Goal: Book appointment/travel/reservation

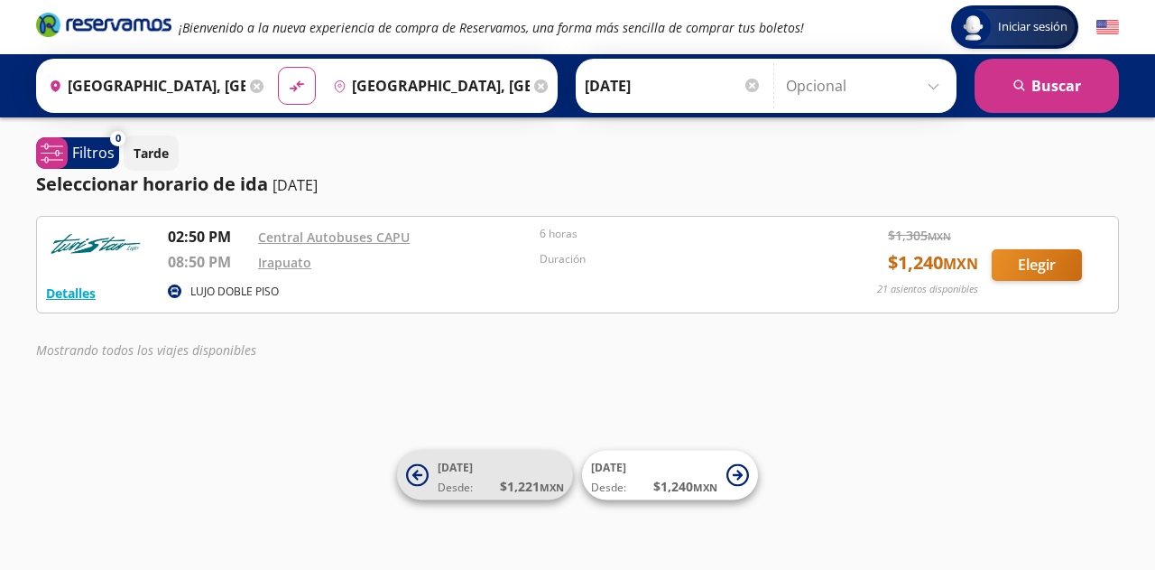
click at [466, 470] on span "[DATE]" at bounding box center [455, 466] width 35 height 15
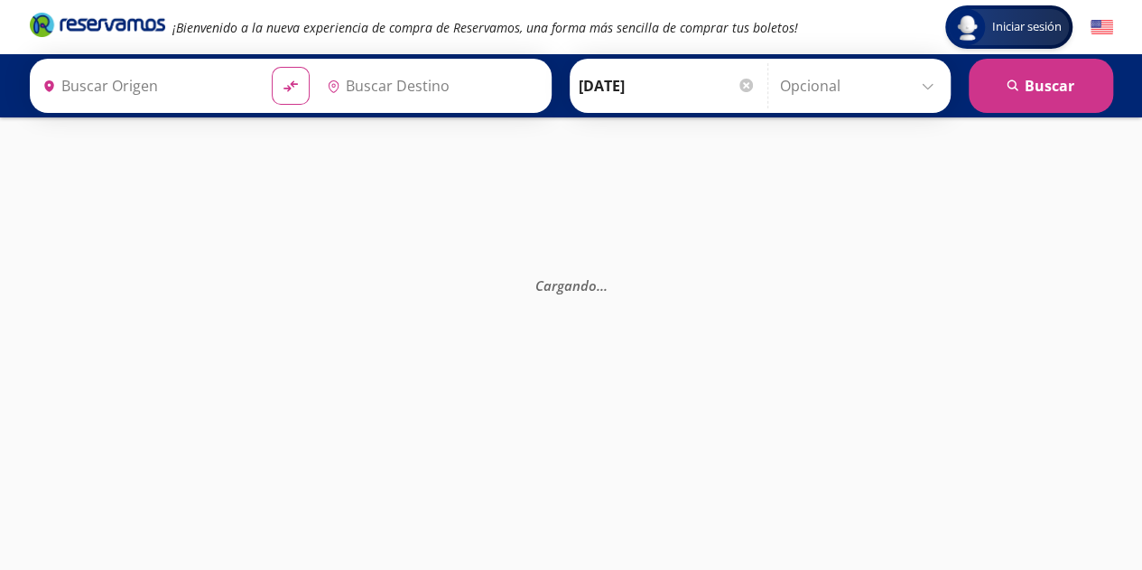
type input "[GEOGRAPHIC_DATA], [GEOGRAPHIC_DATA]"
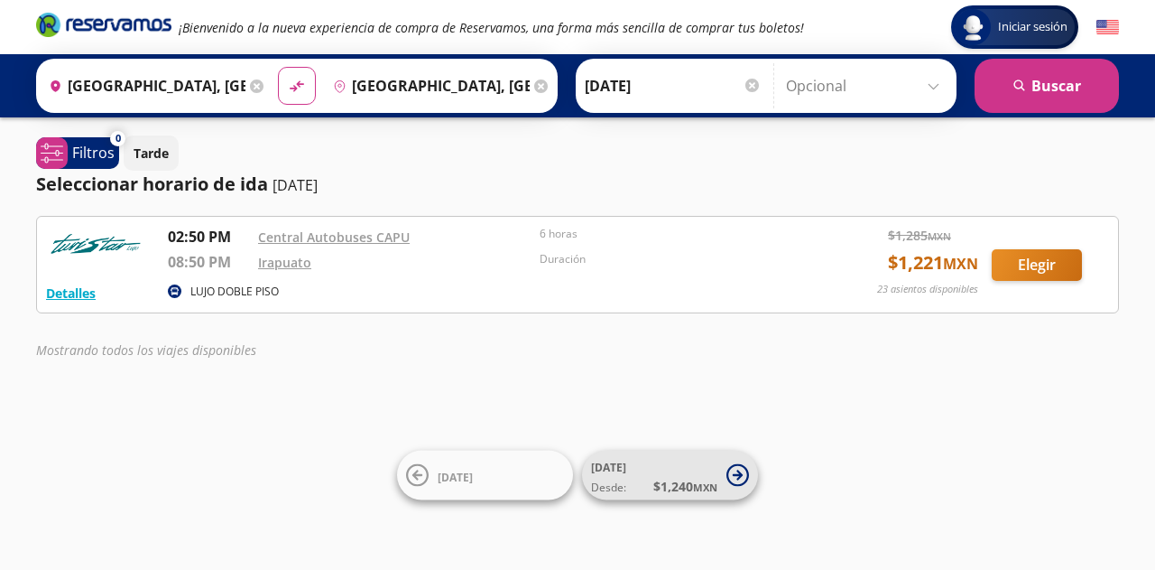
click at [666, 467] on span "[DATE] Desde: $ 1,240 MXN" at bounding box center [654, 475] width 126 height 41
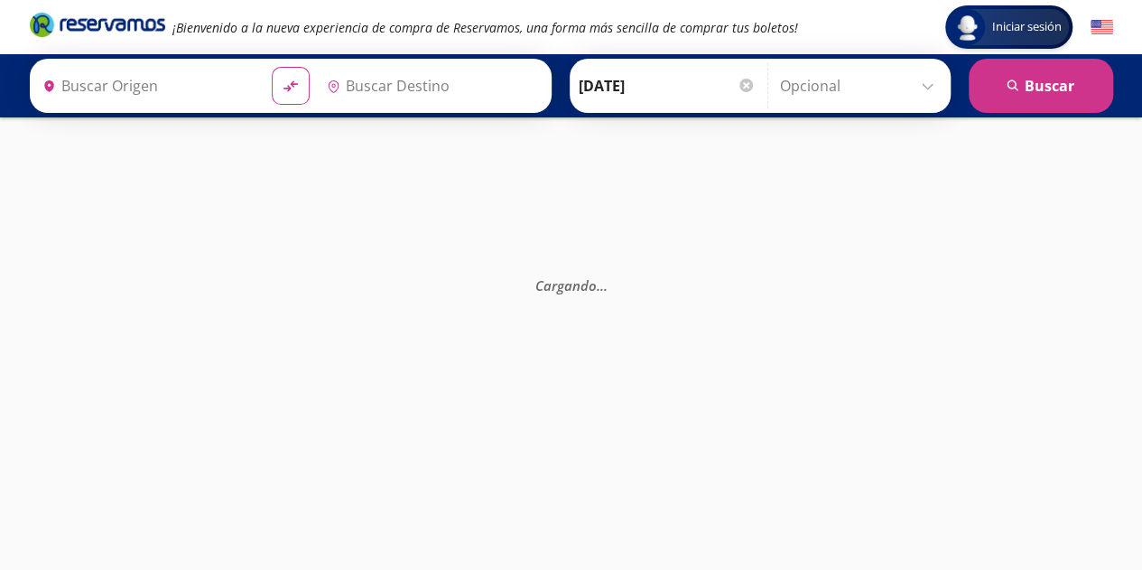
type input "[GEOGRAPHIC_DATA], [GEOGRAPHIC_DATA]"
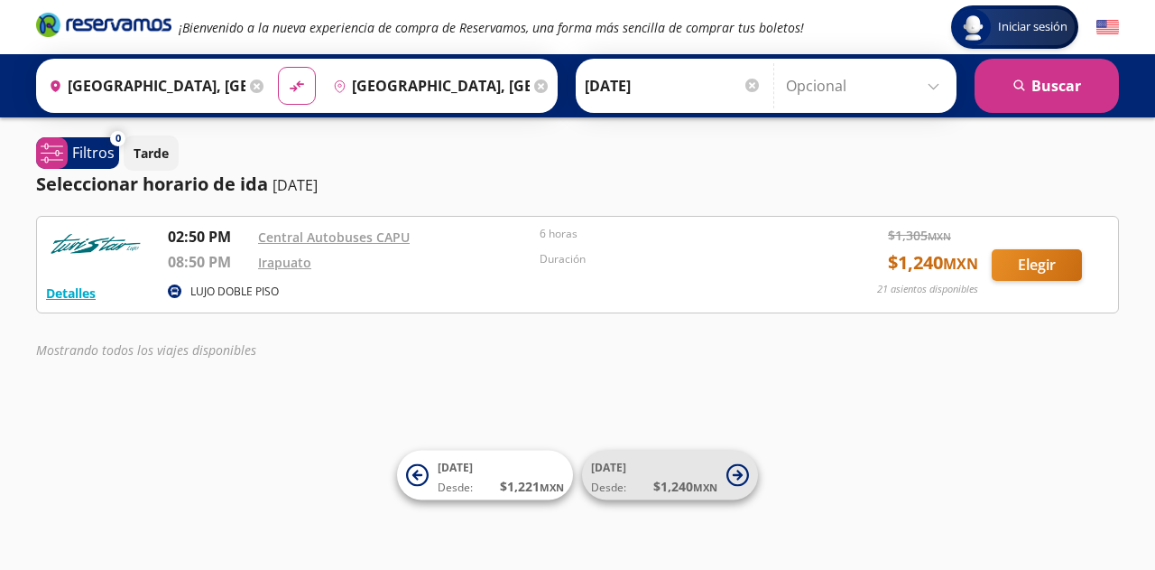
click at [736, 488] on button "[DATE] Desde: $ 1,240 MXN" at bounding box center [670, 475] width 176 height 50
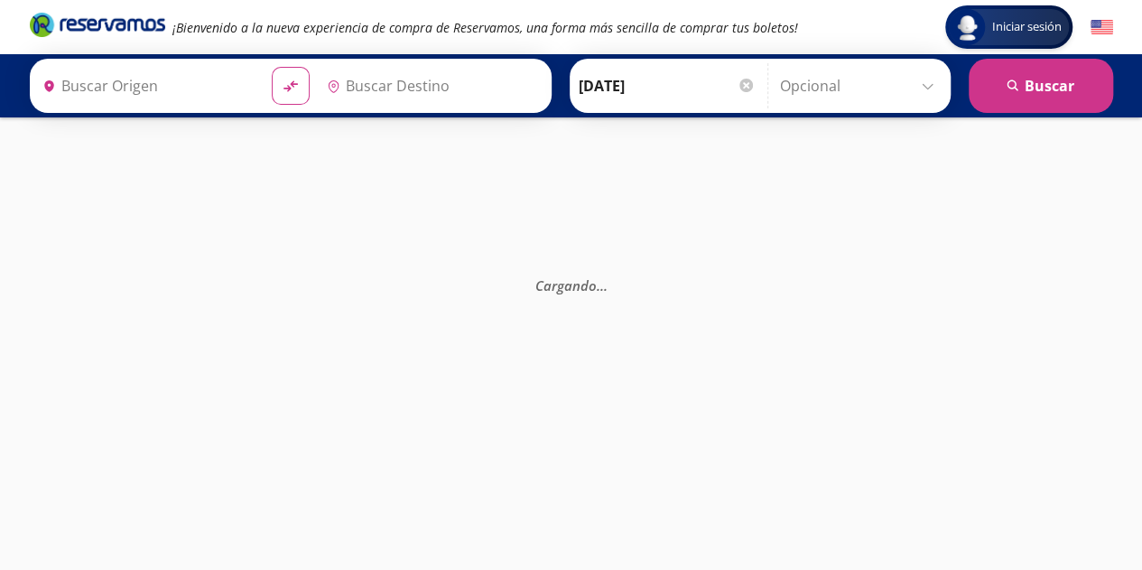
type input "[GEOGRAPHIC_DATA], [GEOGRAPHIC_DATA]"
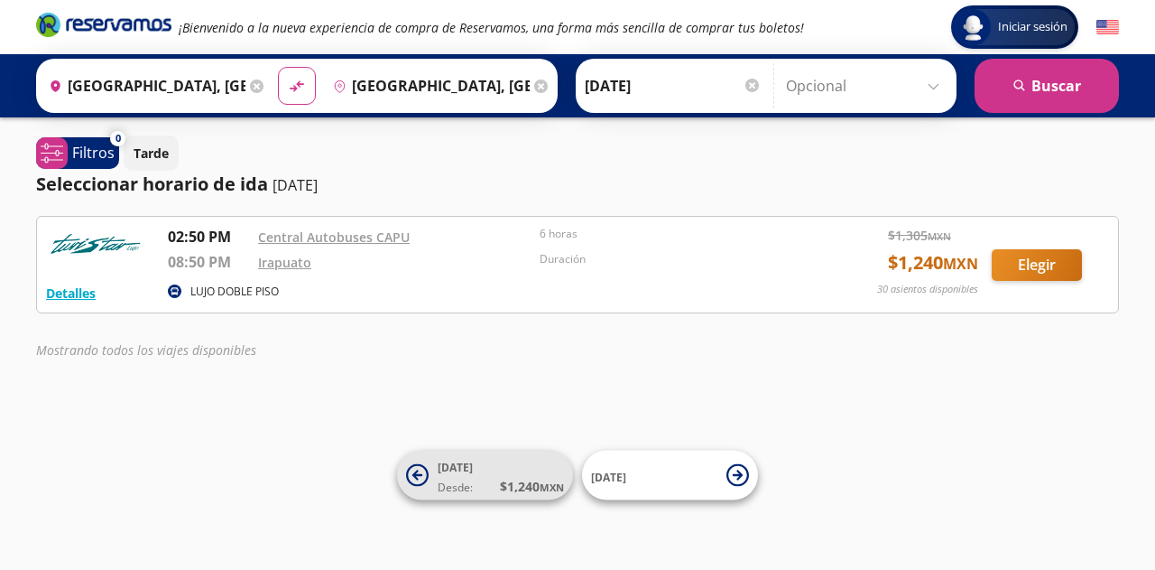
click at [471, 479] on span "Desde:" at bounding box center [455, 487] width 35 height 16
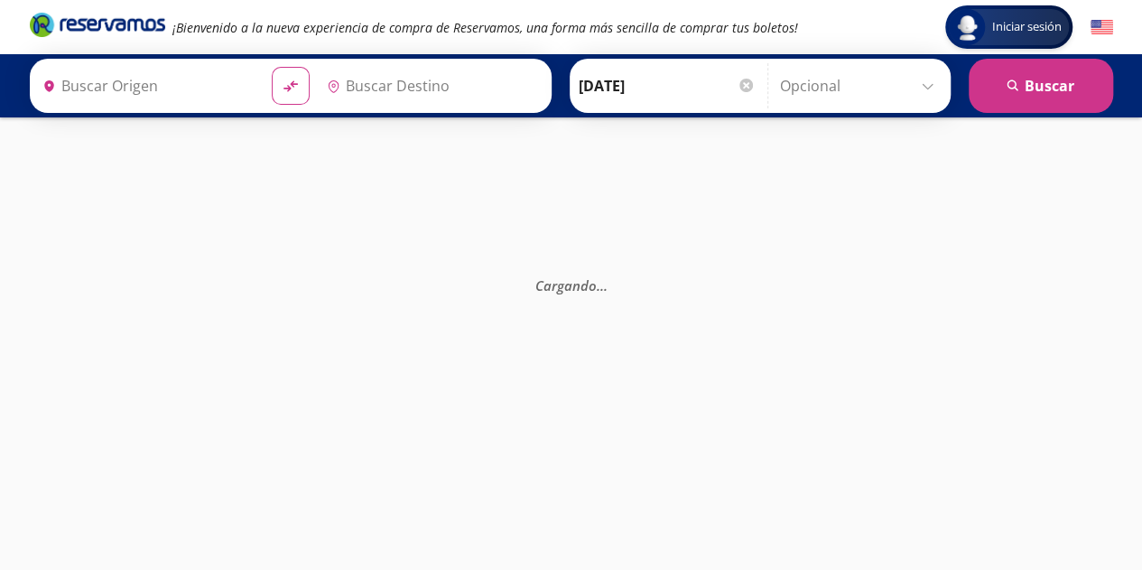
type input "[GEOGRAPHIC_DATA], [GEOGRAPHIC_DATA]"
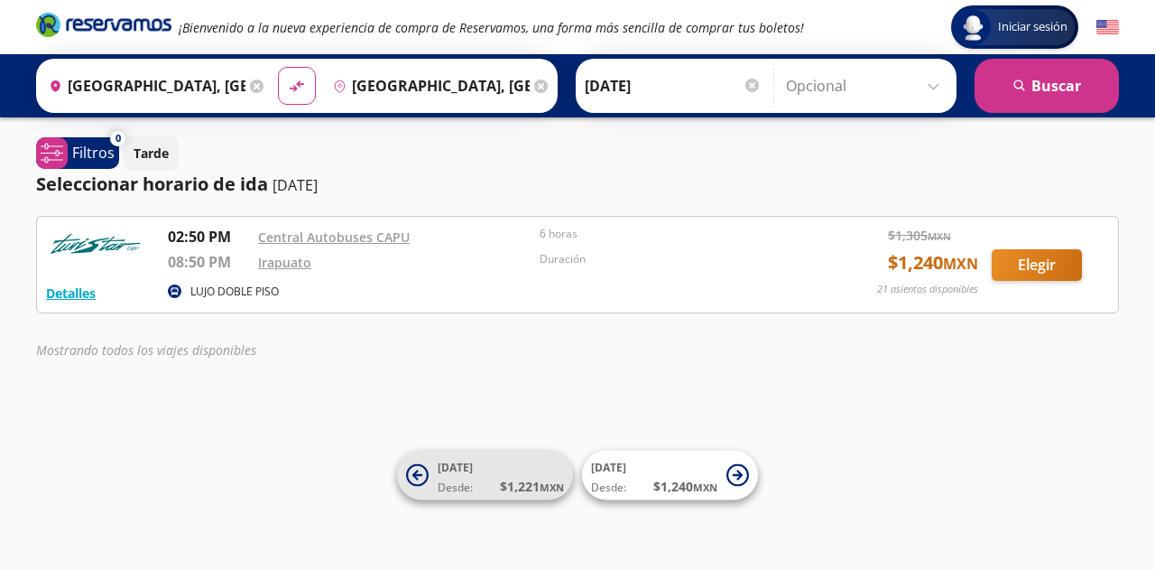
click at [459, 470] on span "[DATE]" at bounding box center [455, 466] width 35 height 15
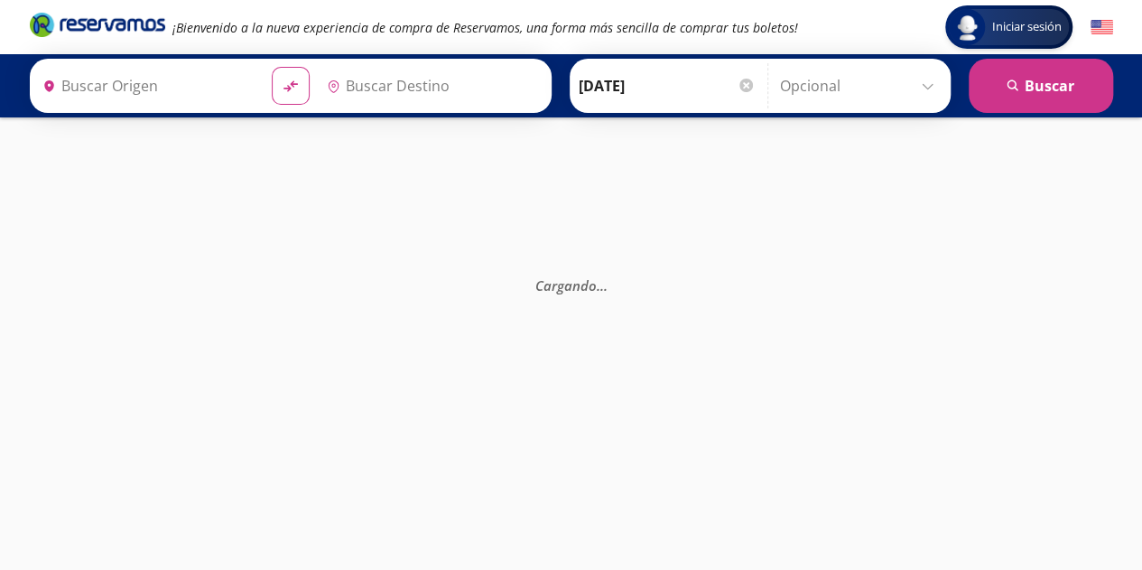
type input "[GEOGRAPHIC_DATA], [GEOGRAPHIC_DATA]"
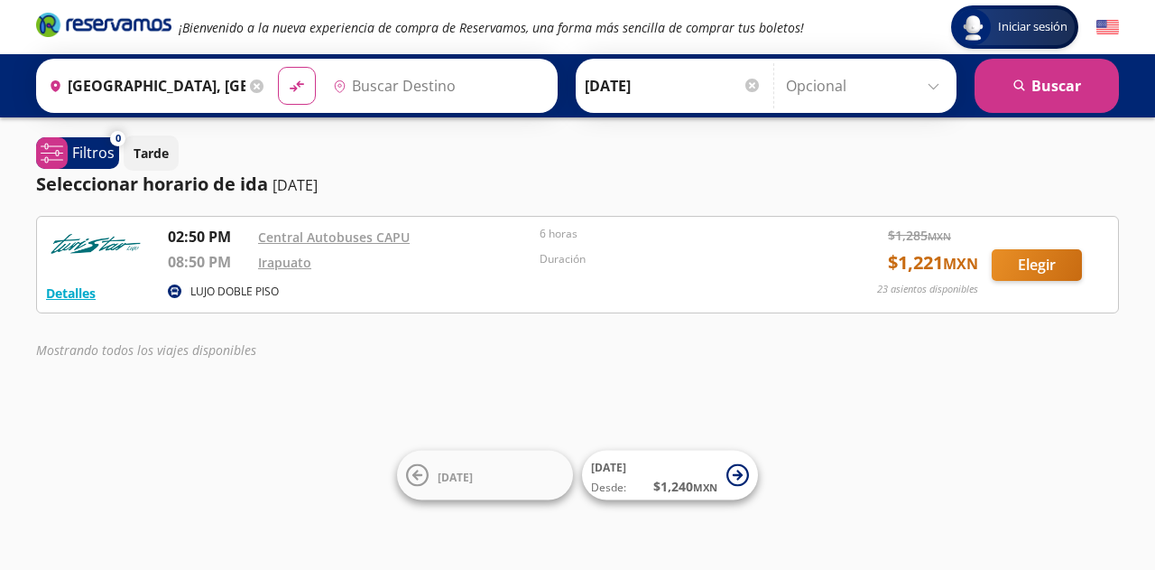
type input "[GEOGRAPHIC_DATA], [GEOGRAPHIC_DATA]"
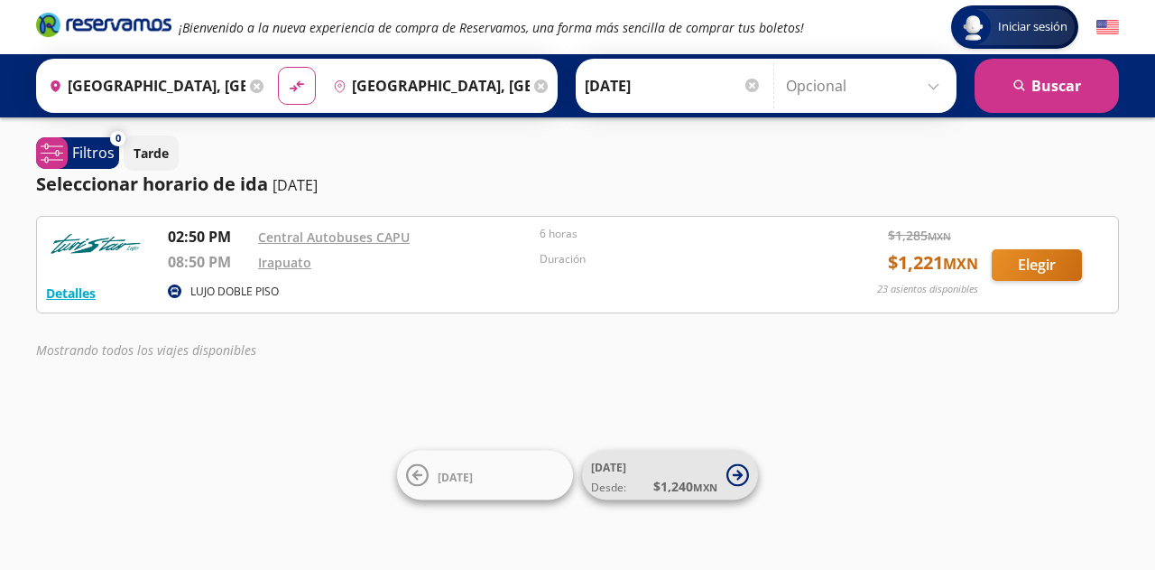
click at [736, 467] on icon at bounding box center [738, 475] width 23 height 23
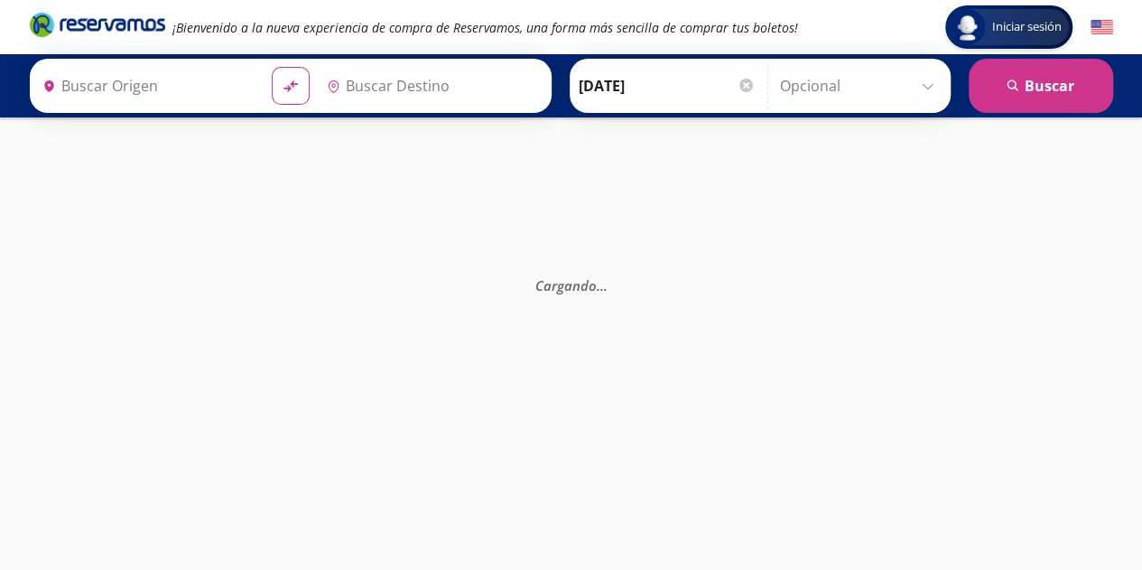
type input "[GEOGRAPHIC_DATA], [GEOGRAPHIC_DATA]"
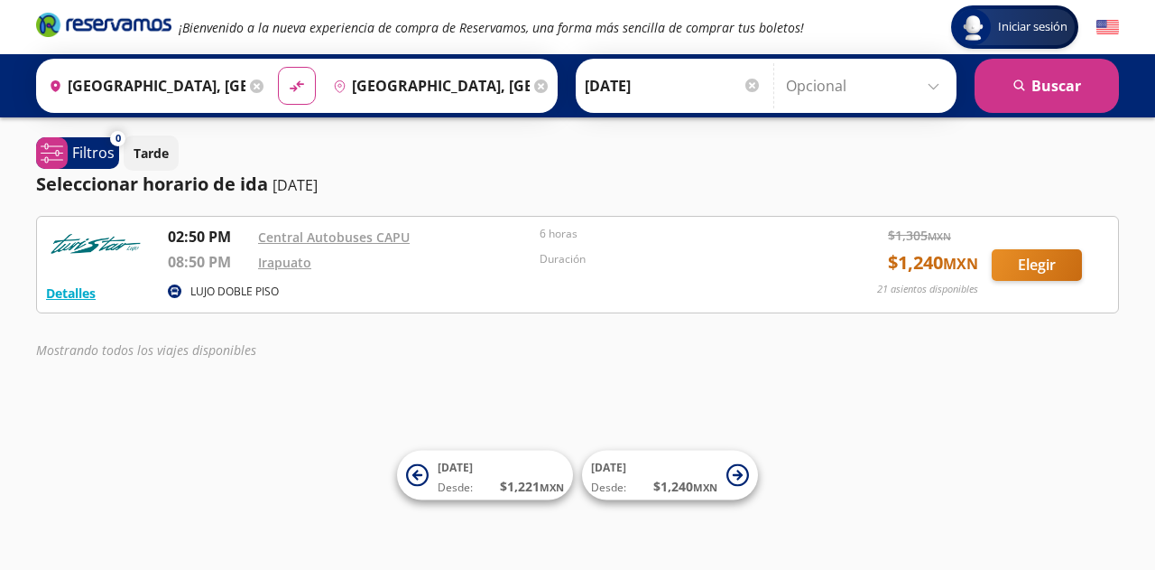
click at [534, 88] on icon at bounding box center [541, 86] width 14 height 14
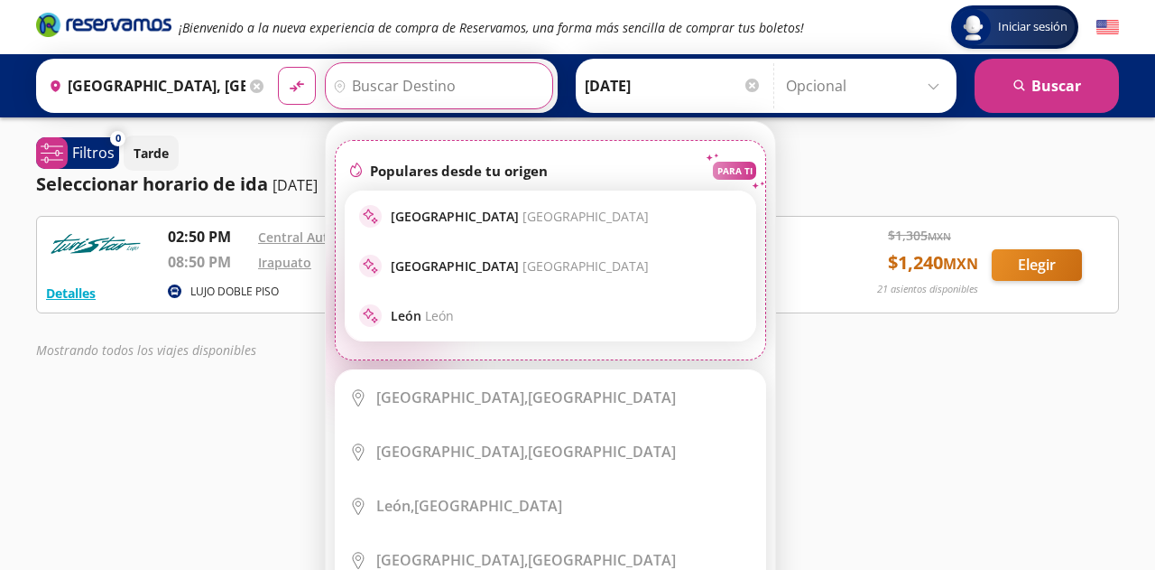
click at [531, 88] on input "Destino" at bounding box center [437, 85] width 222 height 45
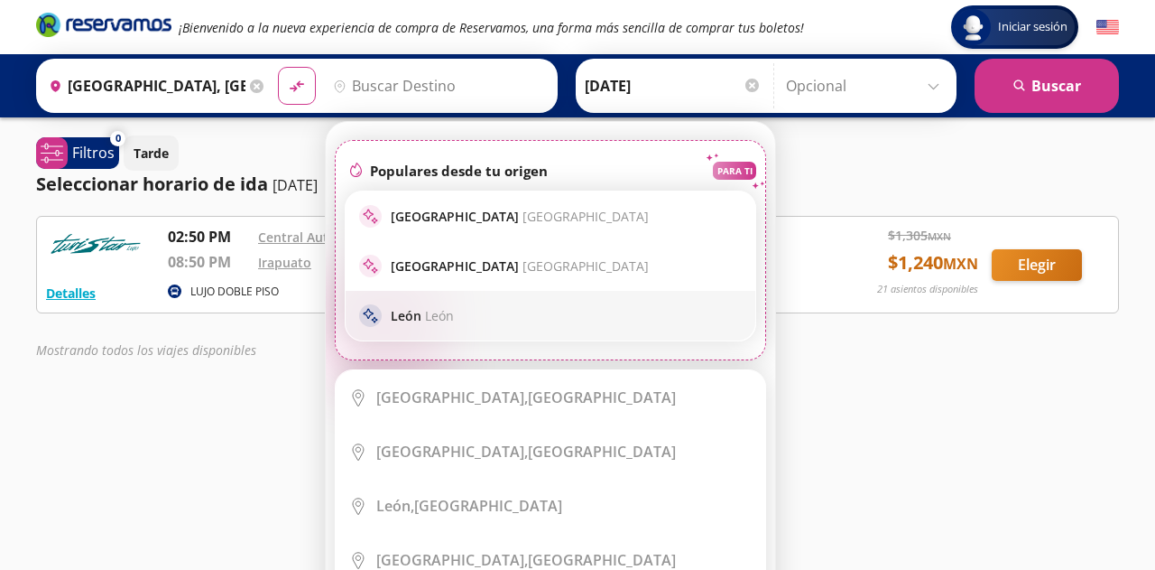
click at [515, 313] on div "sparkle [PERSON_NAME]" at bounding box center [550, 315] width 383 height 23
type input "[GEOGRAPHIC_DATA], [GEOGRAPHIC_DATA]"
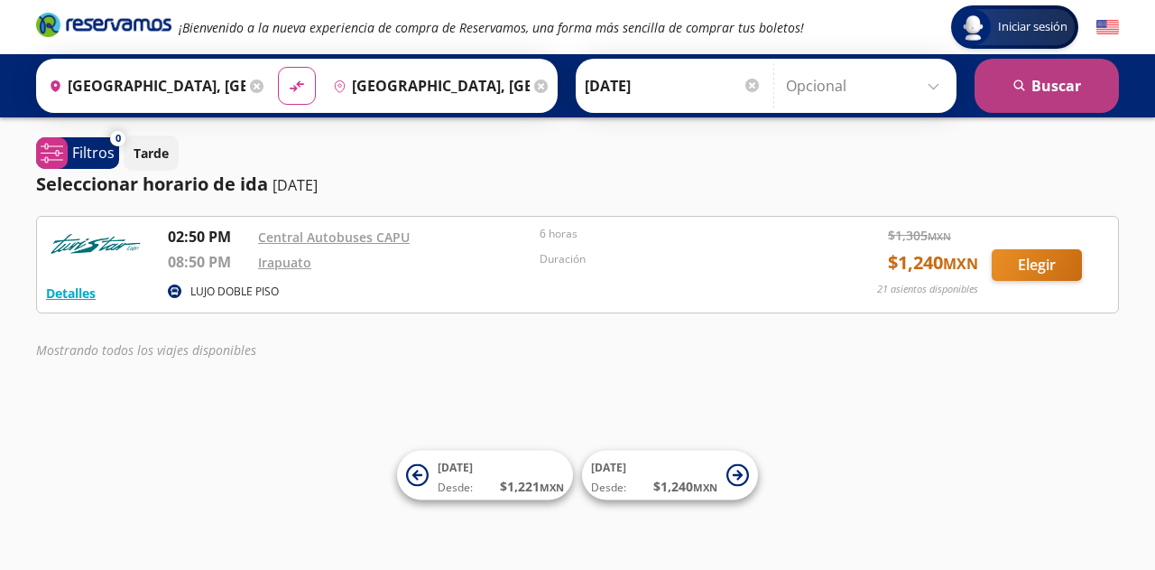
click at [998, 80] on button "search [GEOGRAPHIC_DATA]" at bounding box center [1047, 86] width 144 height 54
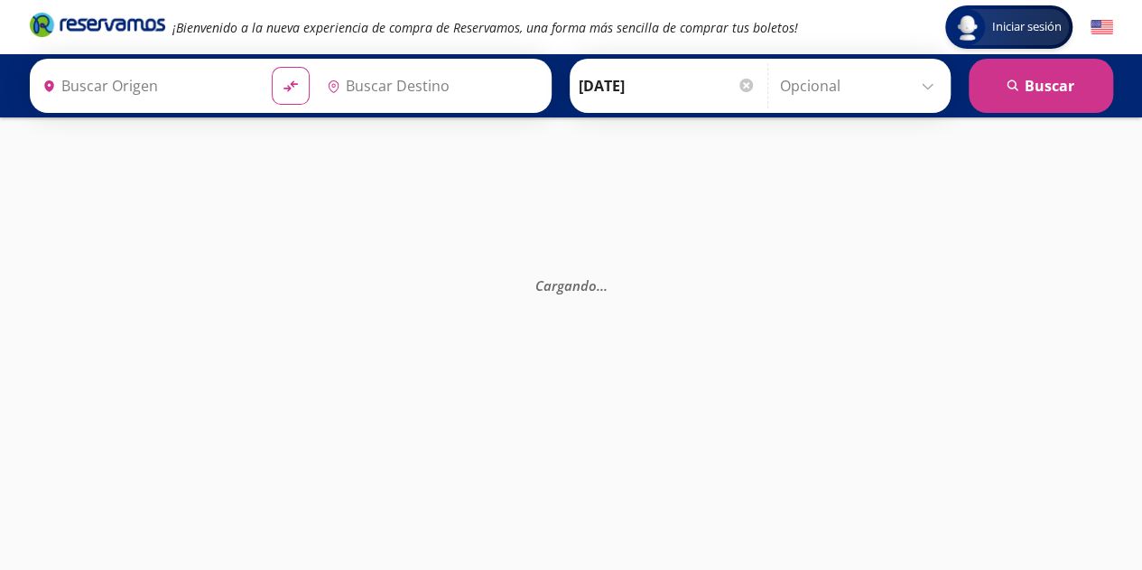
type input "[GEOGRAPHIC_DATA], [GEOGRAPHIC_DATA]"
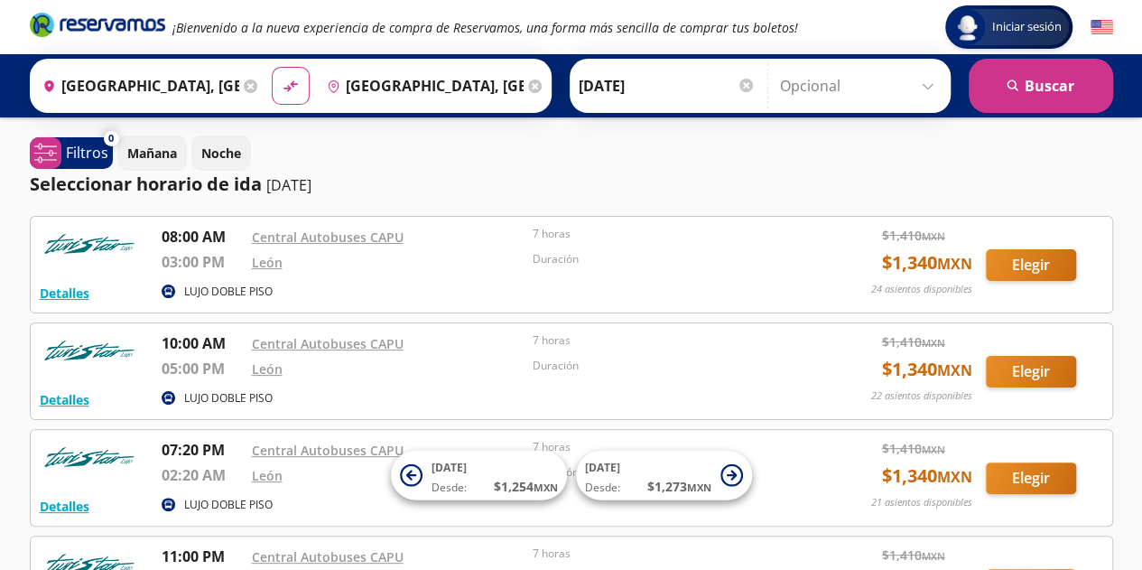
click at [528, 92] on icon at bounding box center [535, 86] width 14 height 14
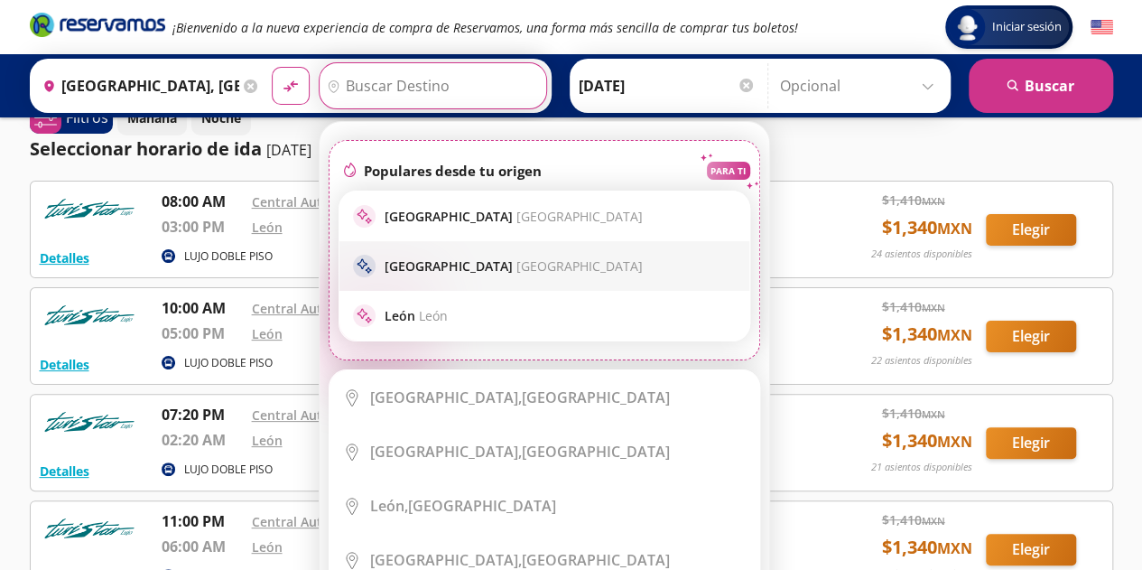
scroll to position [36, 0]
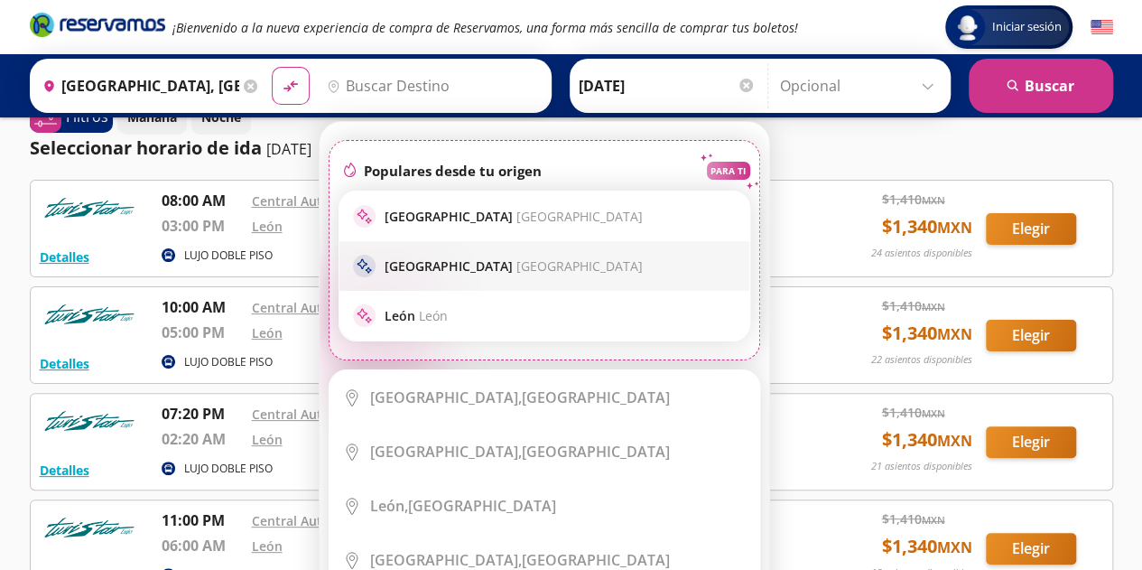
click at [516, 264] on span "[GEOGRAPHIC_DATA]" at bounding box center [579, 265] width 126 height 17
type input "[GEOGRAPHIC_DATA], [GEOGRAPHIC_DATA]"
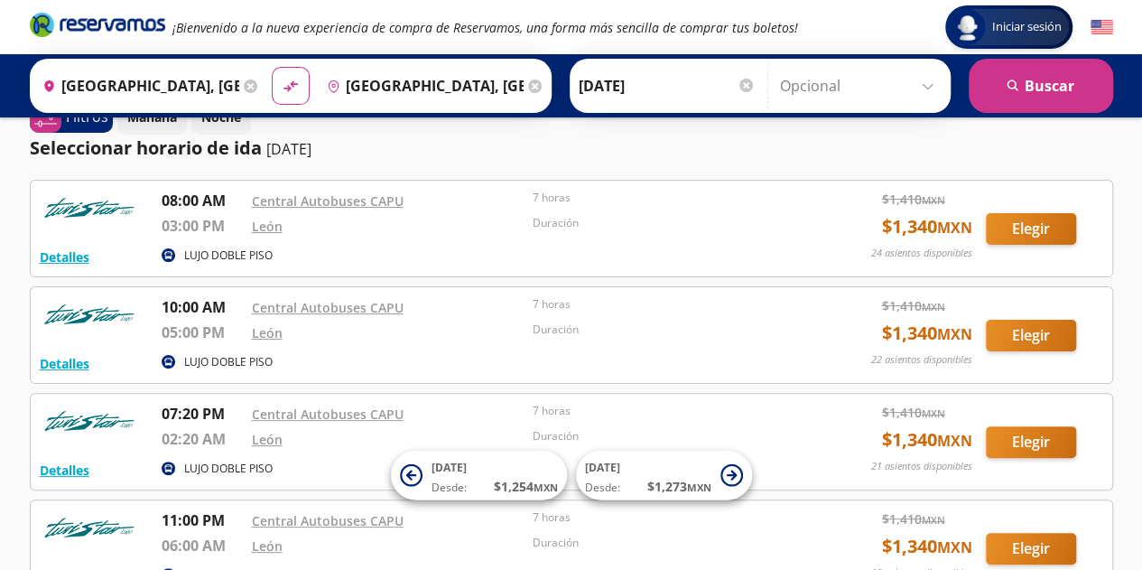
click at [528, 82] on icon at bounding box center [535, 86] width 14 height 14
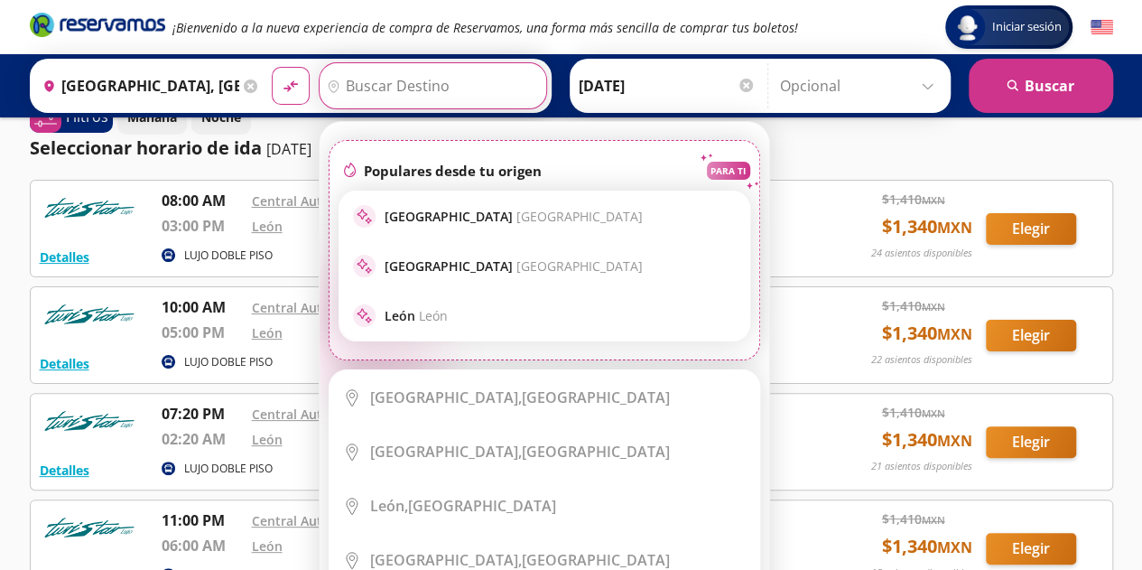
scroll to position [0, 0]
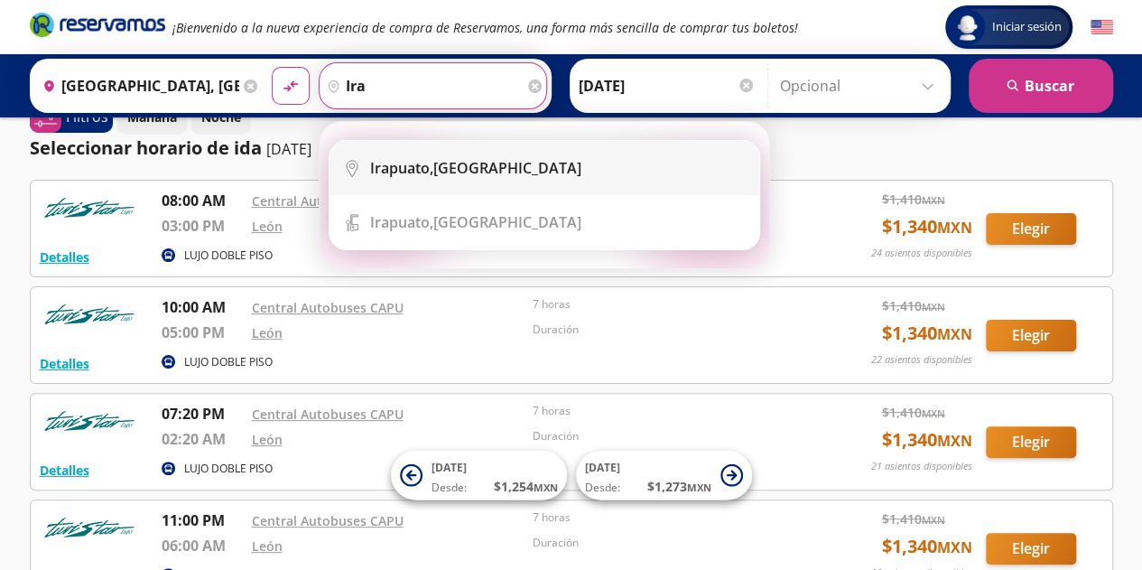
click at [507, 162] on div "[GEOGRAPHIC_DATA], [GEOGRAPHIC_DATA]" at bounding box center [475, 168] width 211 height 20
type input "[GEOGRAPHIC_DATA], [GEOGRAPHIC_DATA]"
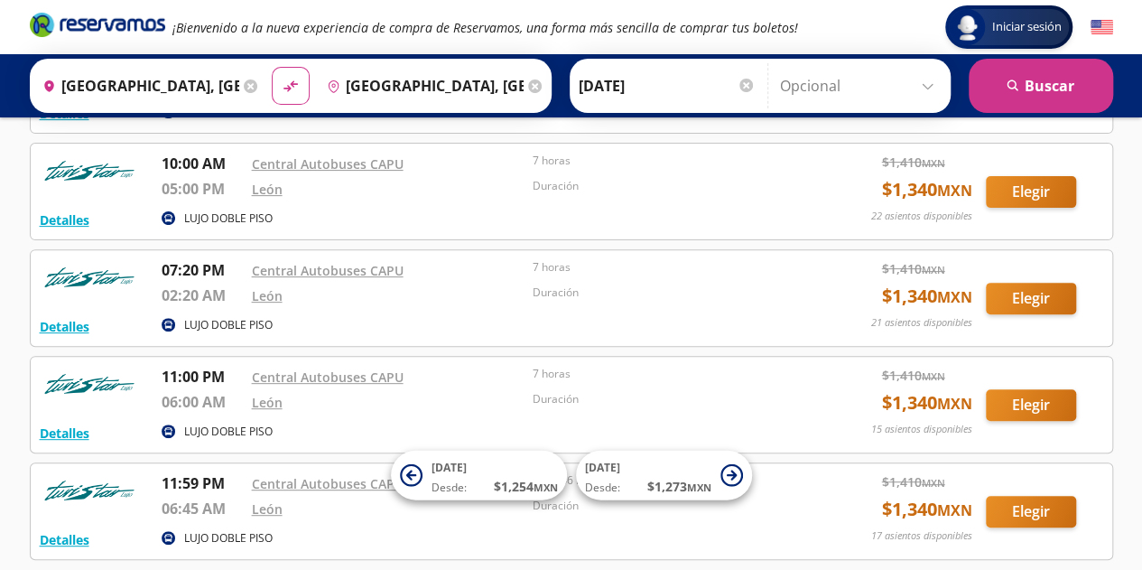
scroll to position [185, 0]
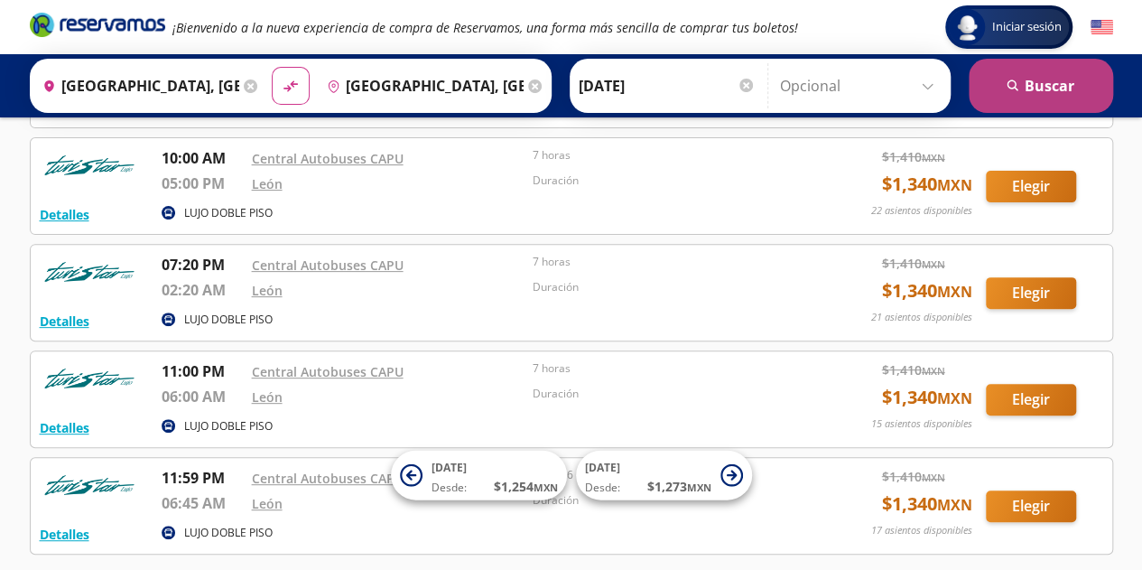
click at [1033, 107] on button "search [GEOGRAPHIC_DATA]" at bounding box center [1040, 86] width 144 height 54
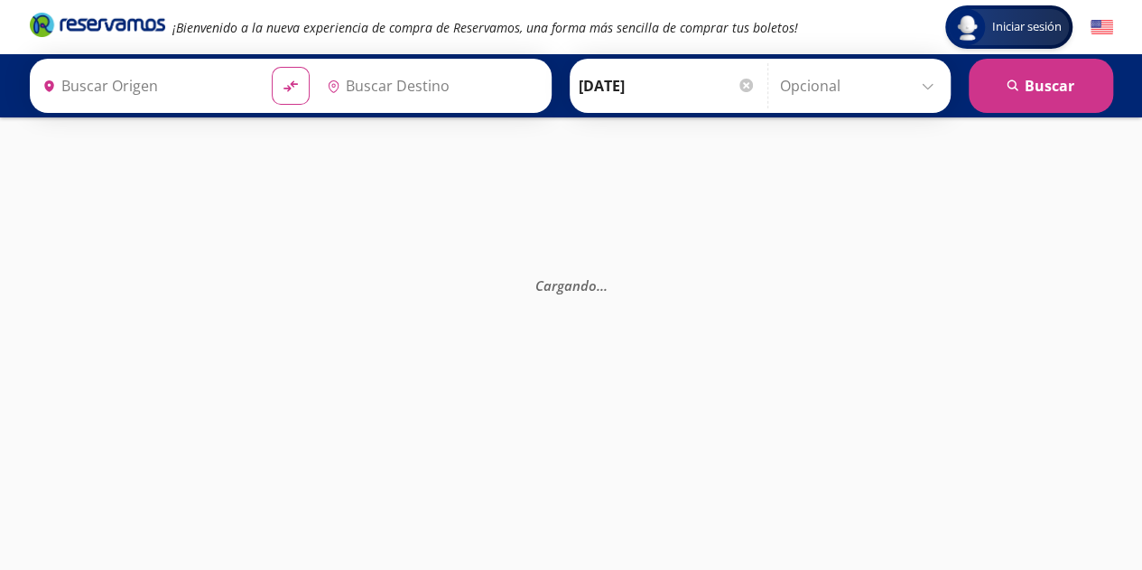
type input "[GEOGRAPHIC_DATA], [GEOGRAPHIC_DATA]"
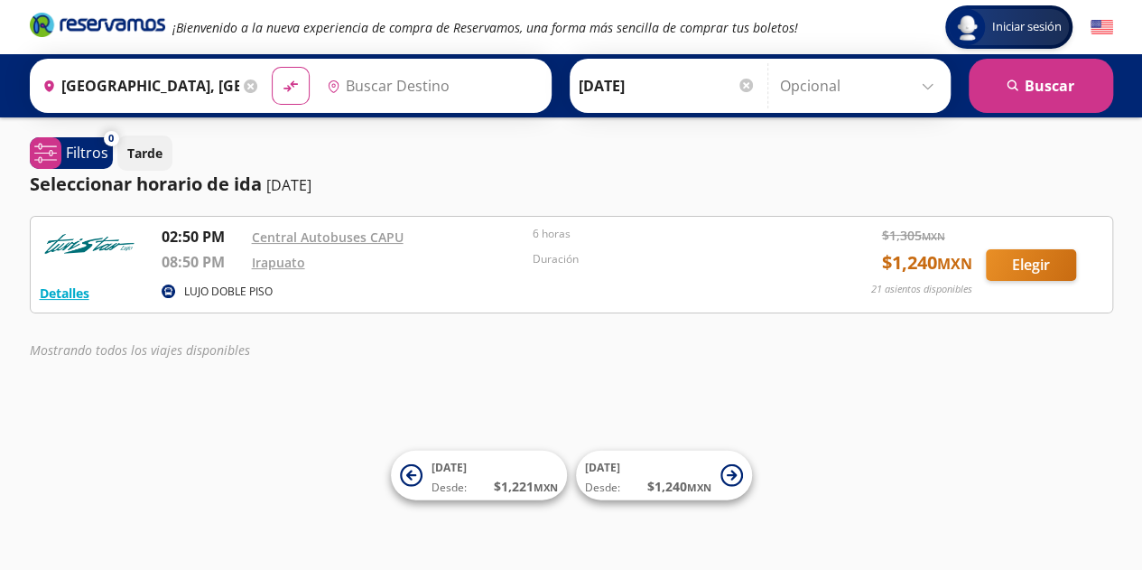
type input "[GEOGRAPHIC_DATA], [GEOGRAPHIC_DATA]"
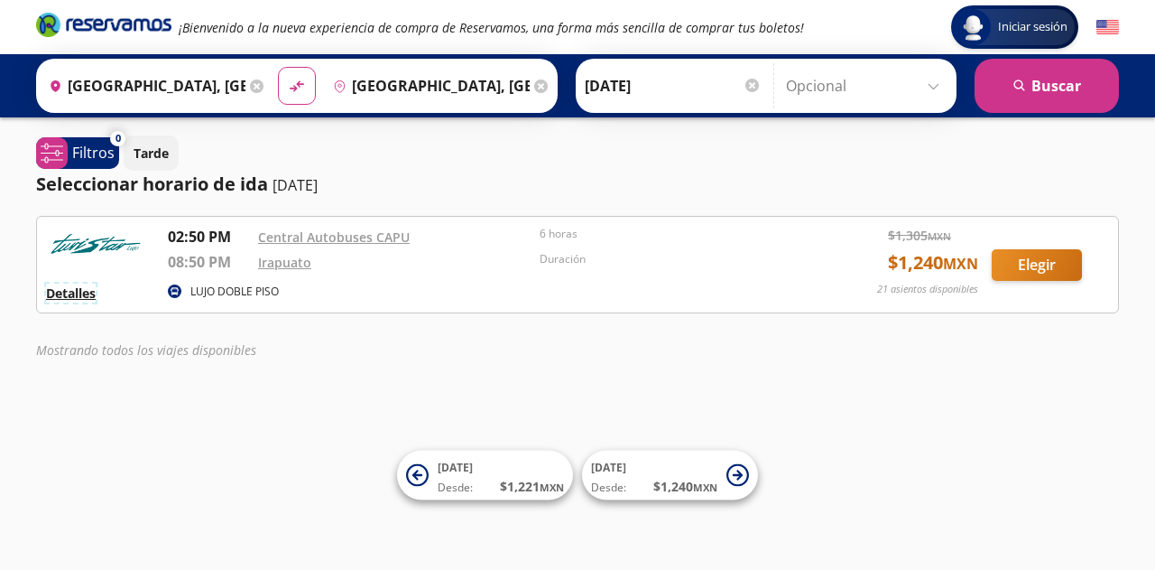
click at [60, 292] on button "Detalles" at bounding box center [71, 292] width 50 height 19
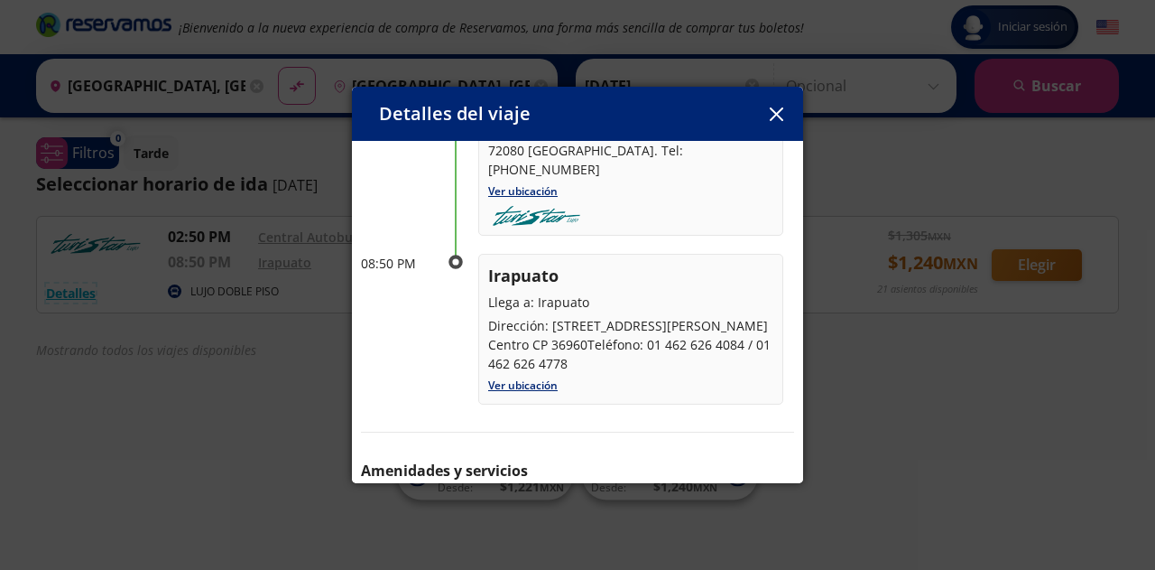
scroll to position [273, 0]
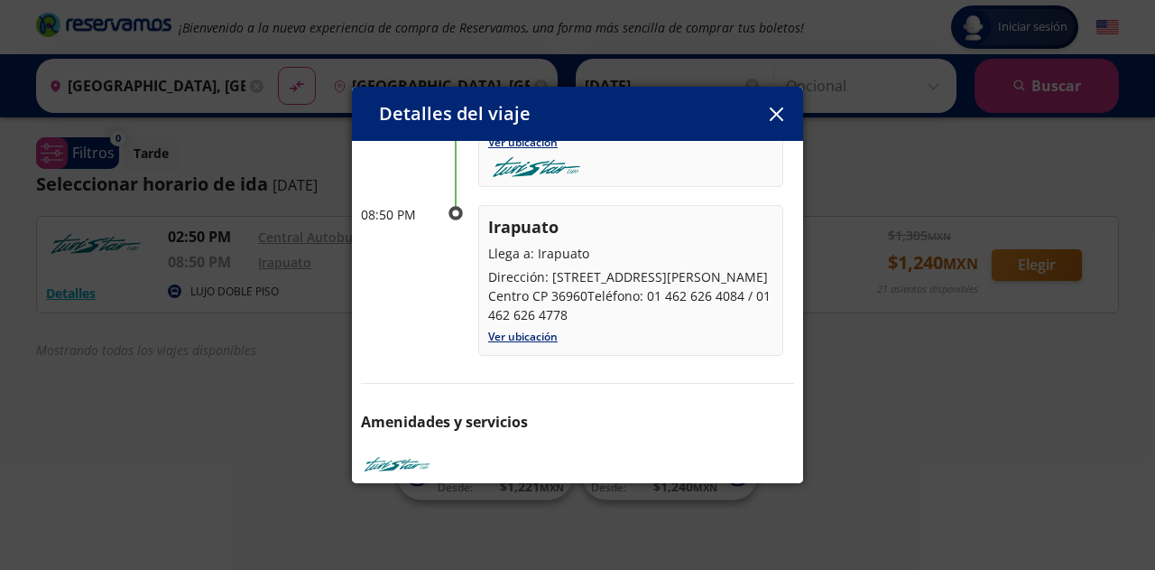
click at [780, 110] on icon "button" at bounding box center [776, 114] width 14 height 14
